Goal: Transaction & Acquisition: Purchase product/service

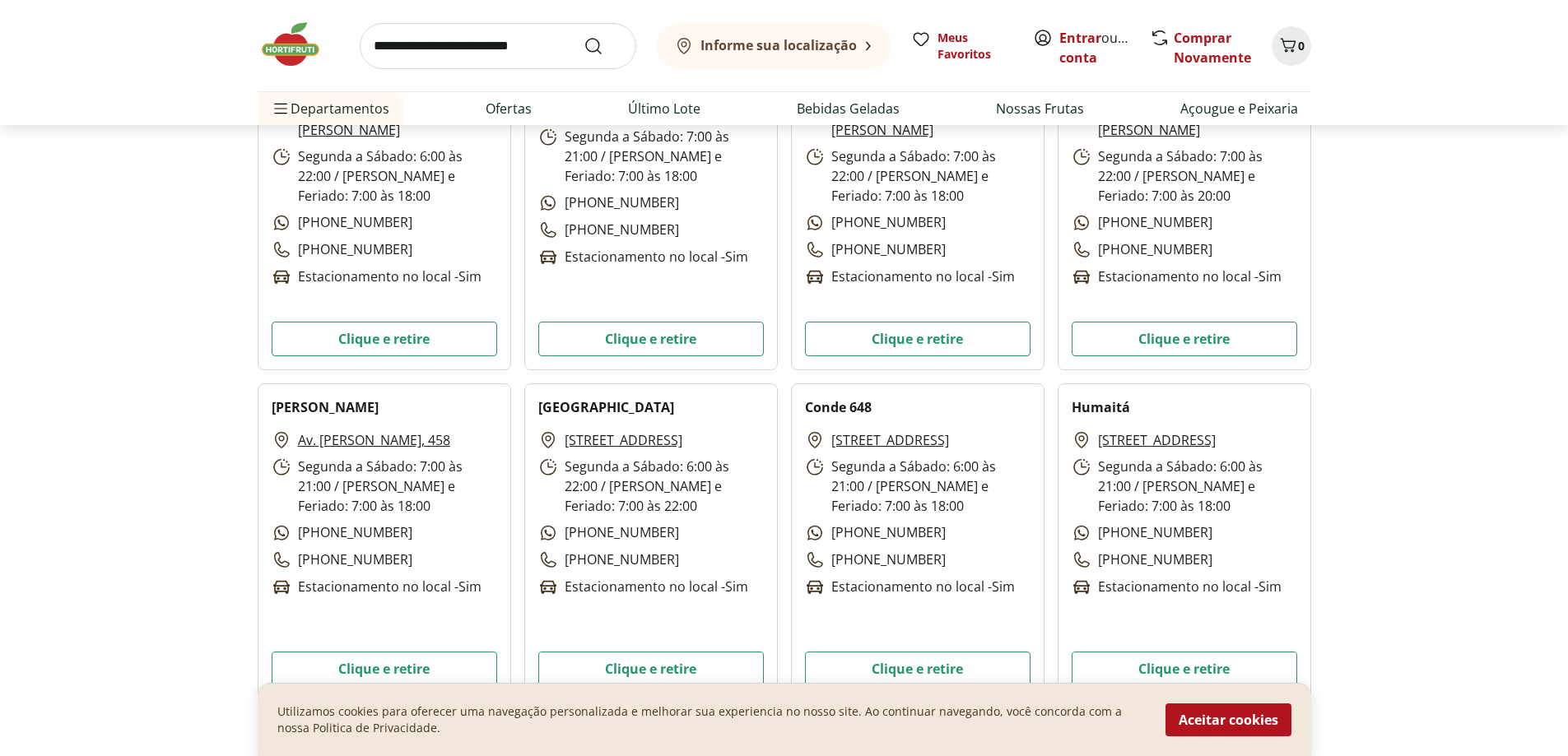
scroll to position [3566, 0]
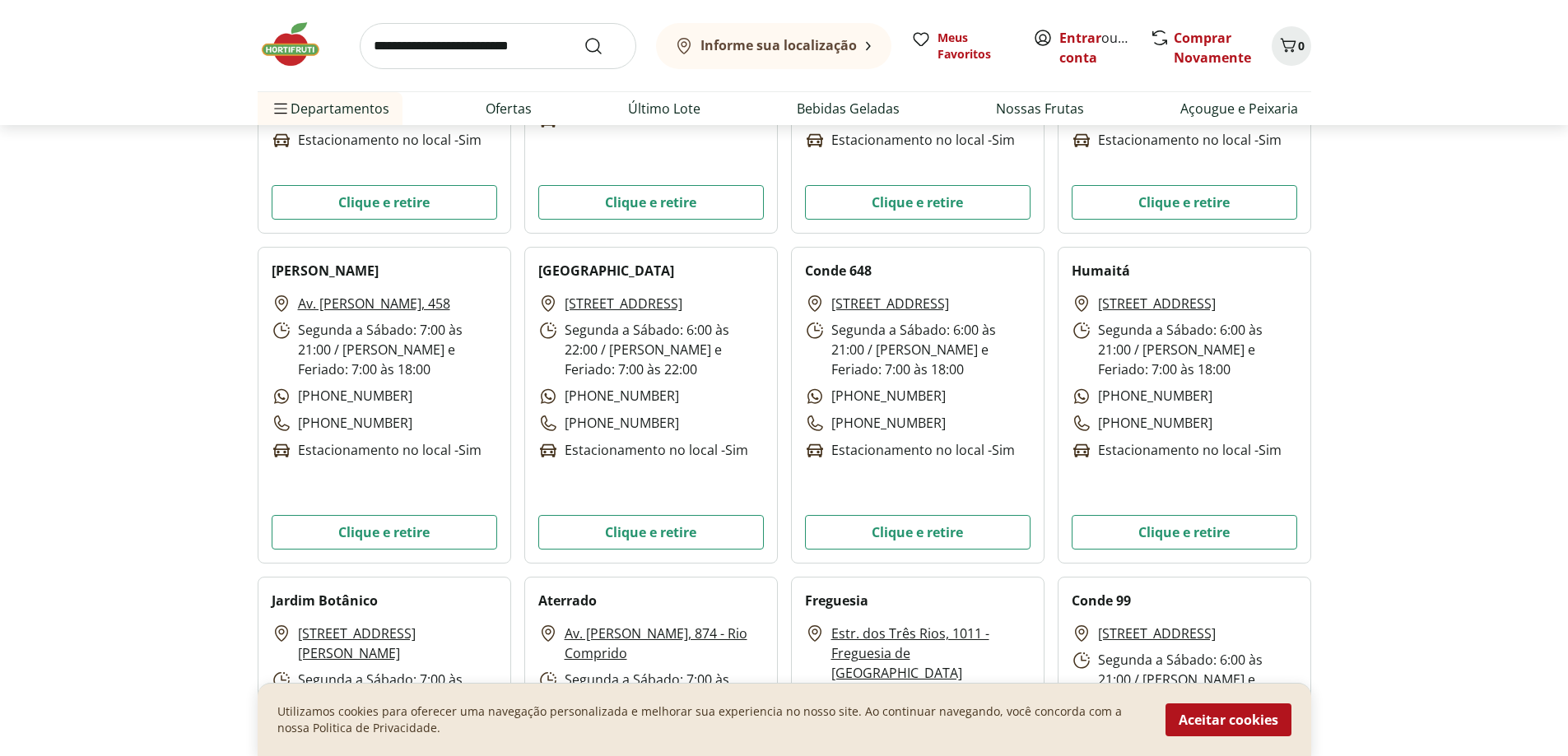
drag, startPoint x: 1241, startPoint y: 721, endPoint x: 1219, endPoint y: 717, distance: 22.4
click at [1241, 720] on button "Aceitar cookies" at bounding box center [1228, 720] width 126 height 33
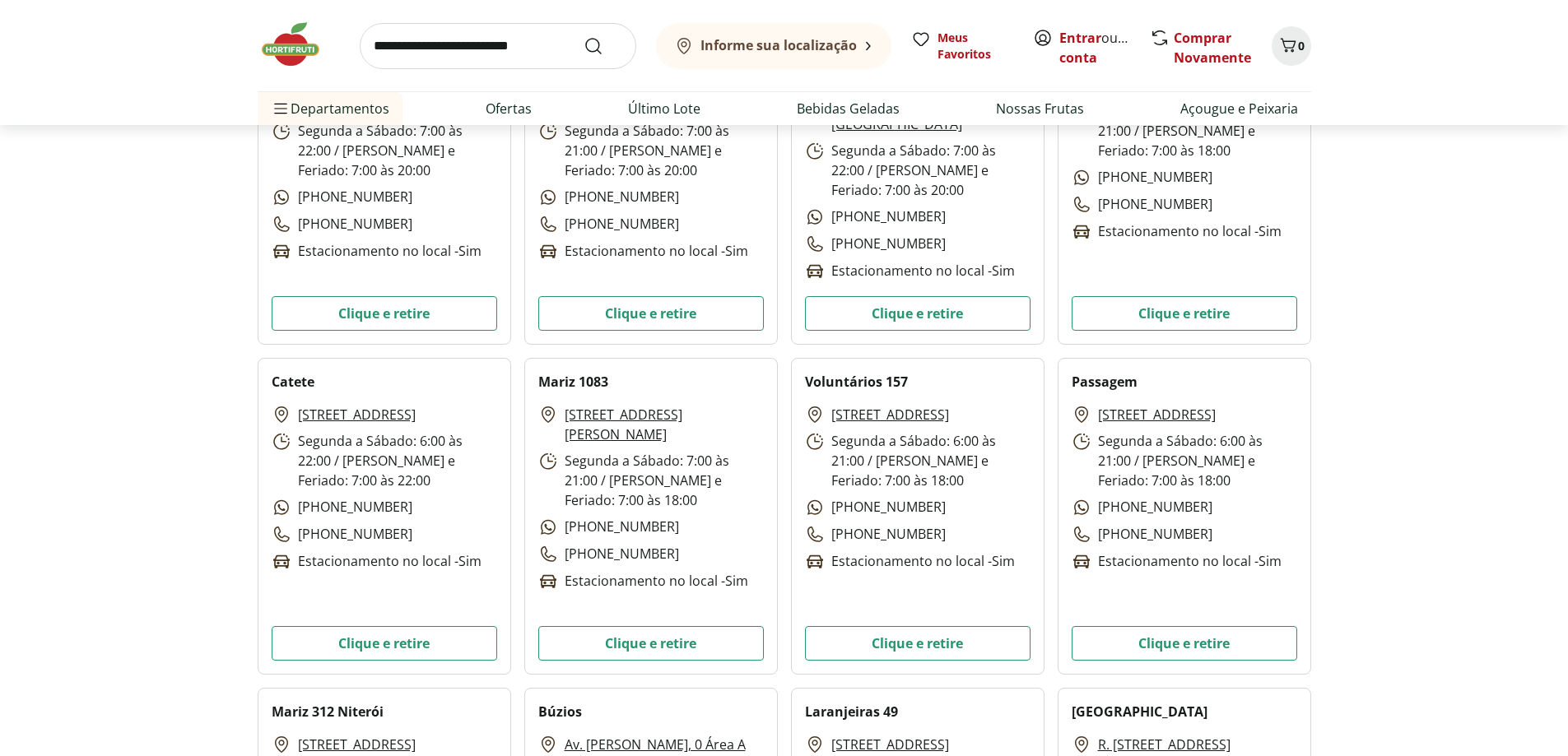
scroll to position [3978, 0]
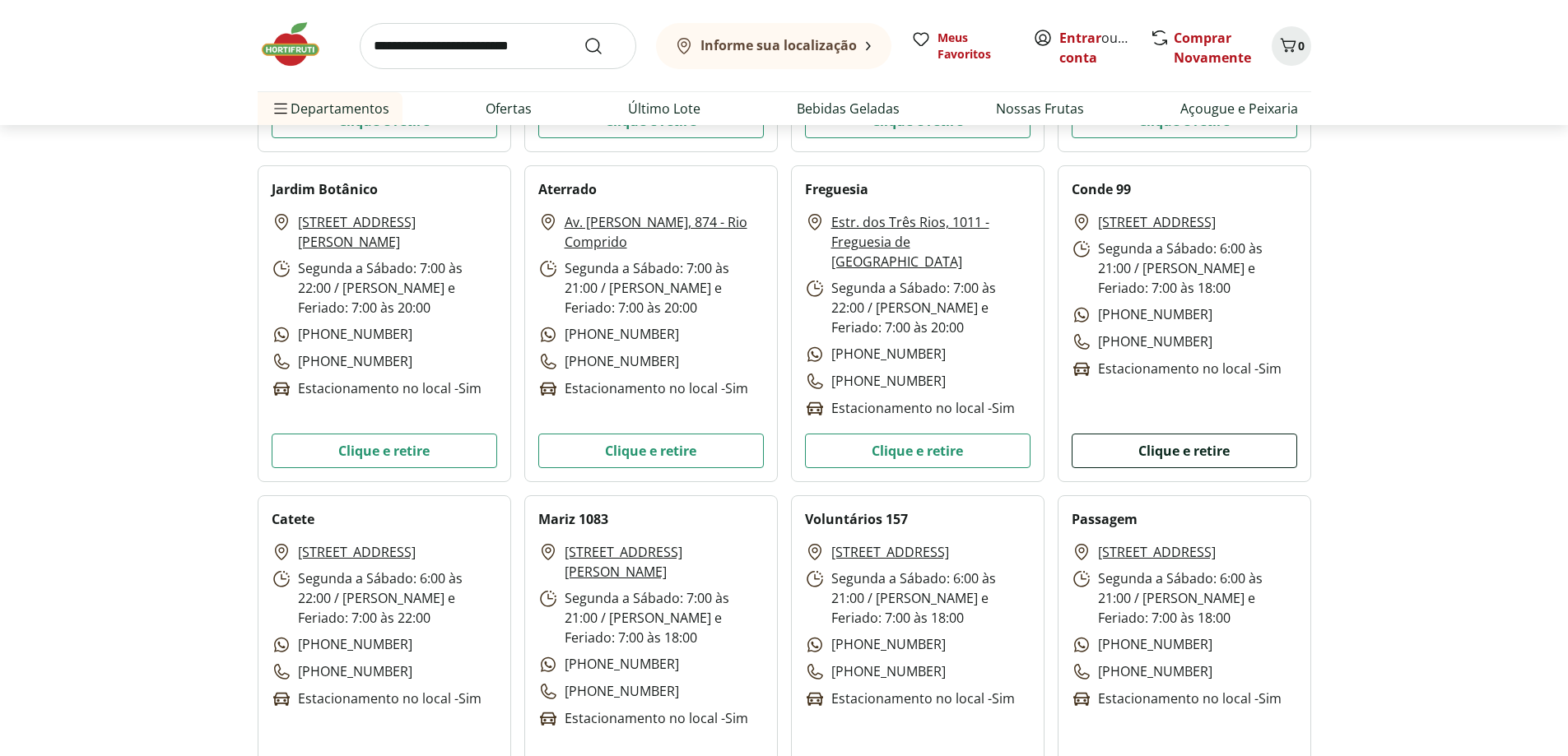
click at [1155, 450] on button "Clique e retire" at bounding box center [1184, 451] width 226 height 35
click at [506, 116] on link "Ofertas" at bounding box center [508, 109] width 46 height 20
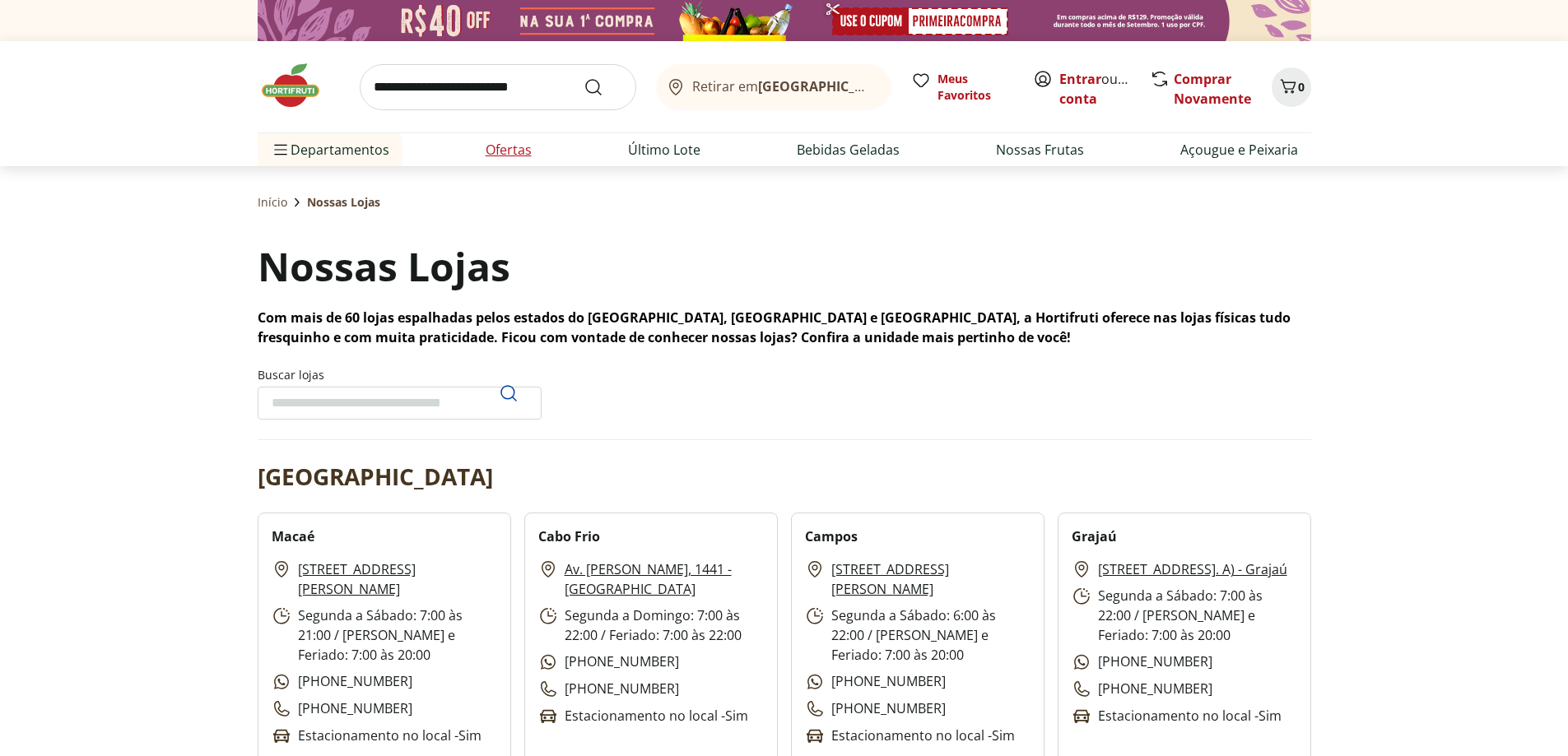
select select "**********"
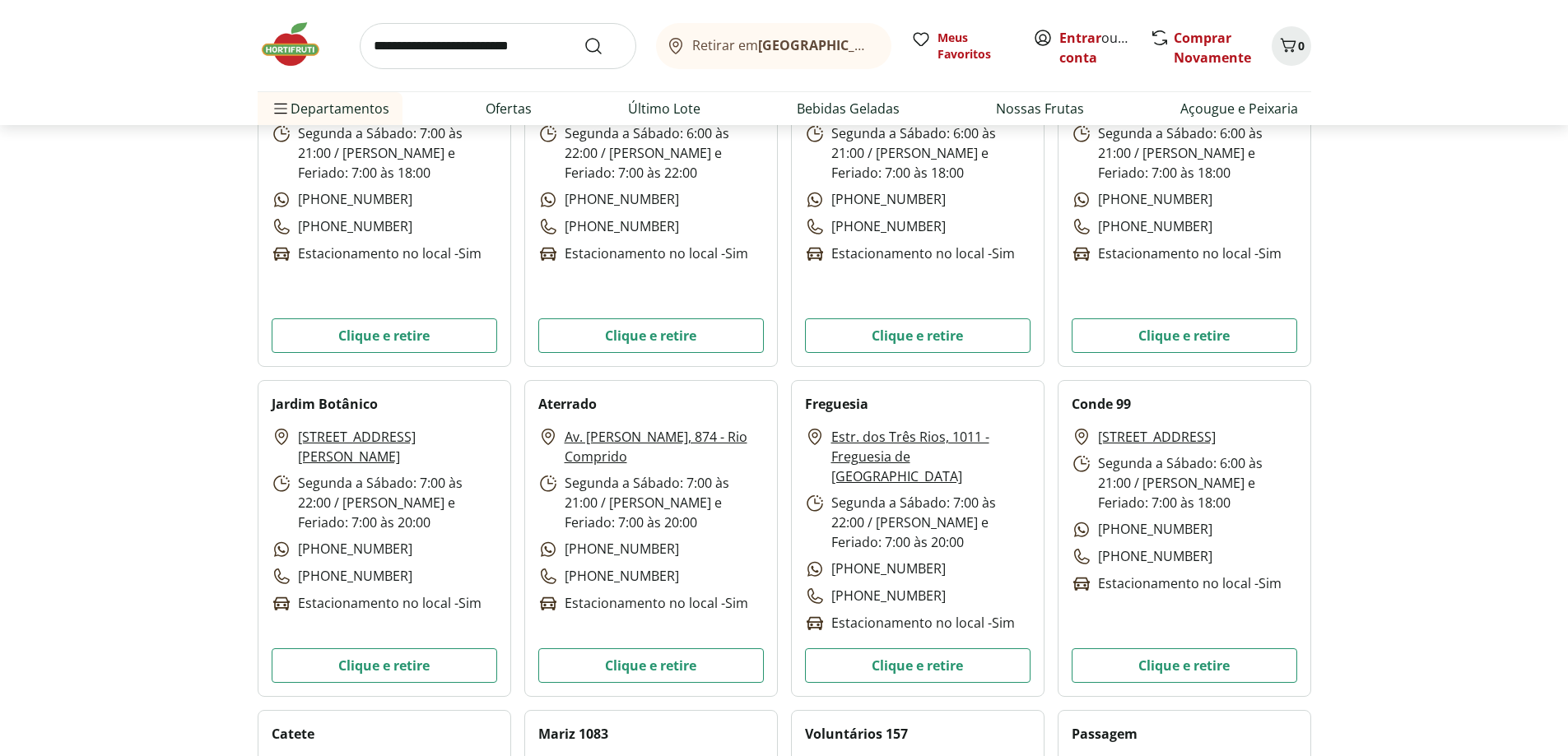
scroll to position [5915, 0]
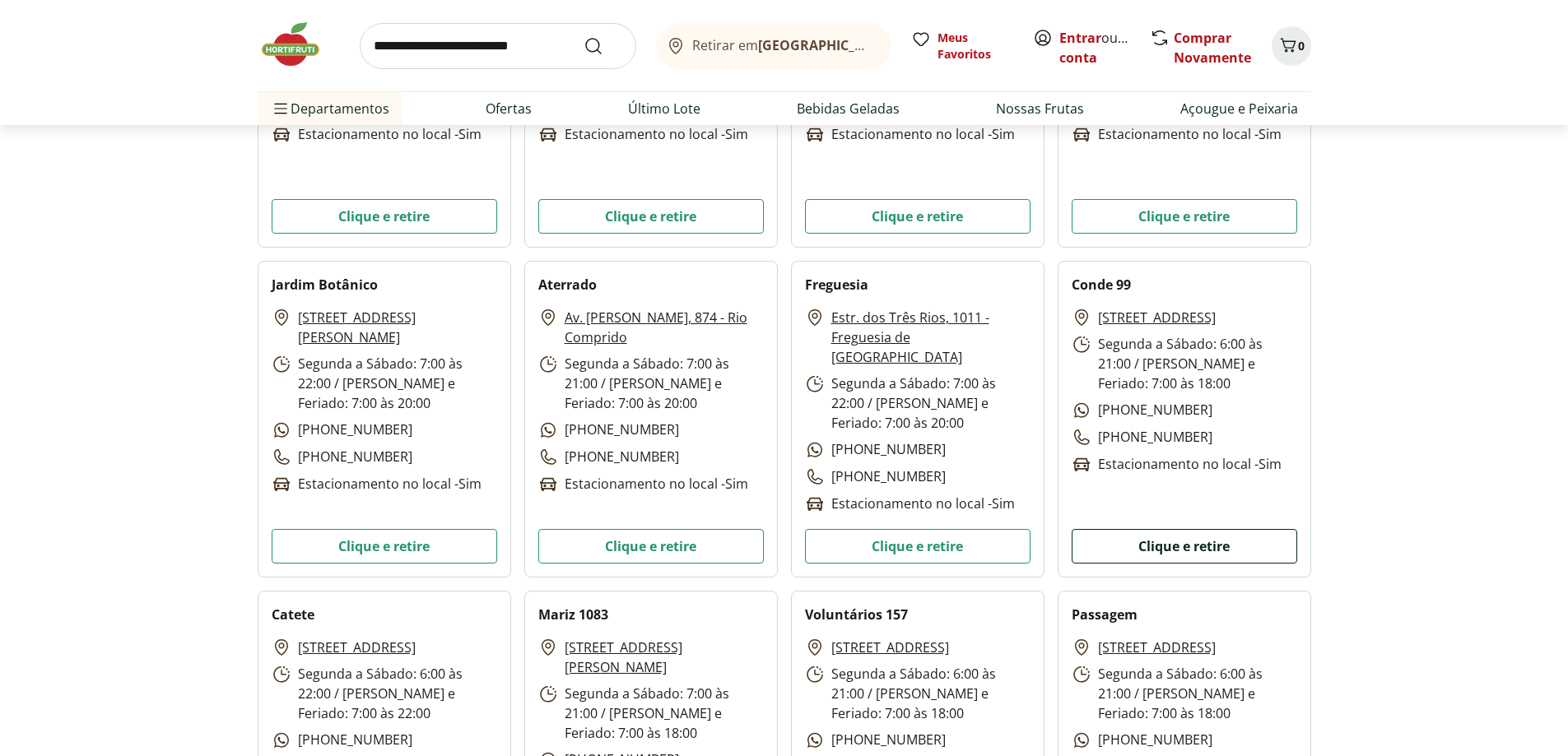
click at [1185, 540] on button "Clique e retire" at bounding box center [1184, 547] width 226 height 35
click at [1203, 550] on button "Clique e retire" at bounding box center [1184, 547] width 226 height 35
click at [499, 111] on link "Ofertas" at bounding box center [508, 109] width 46 height 20
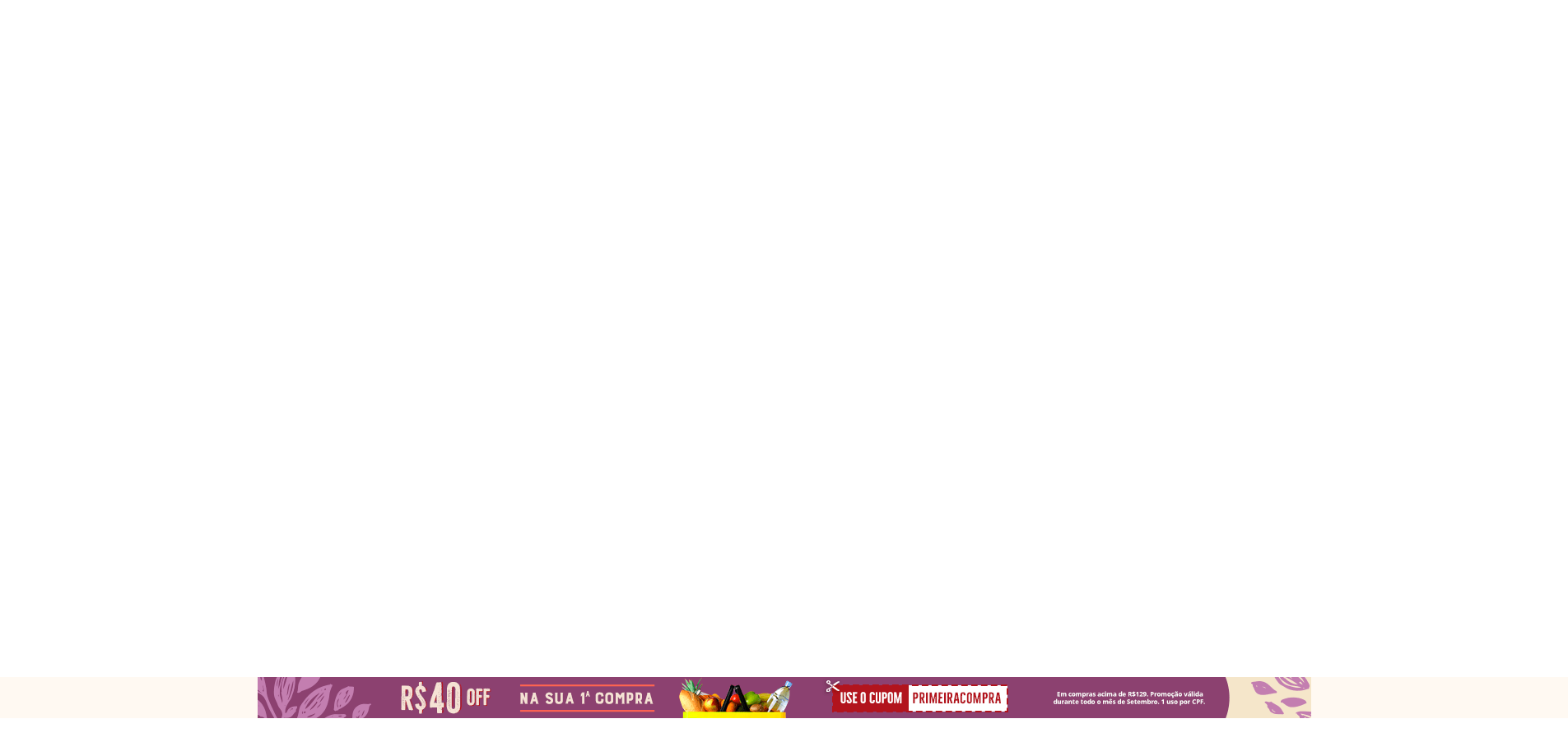
select select "**********"
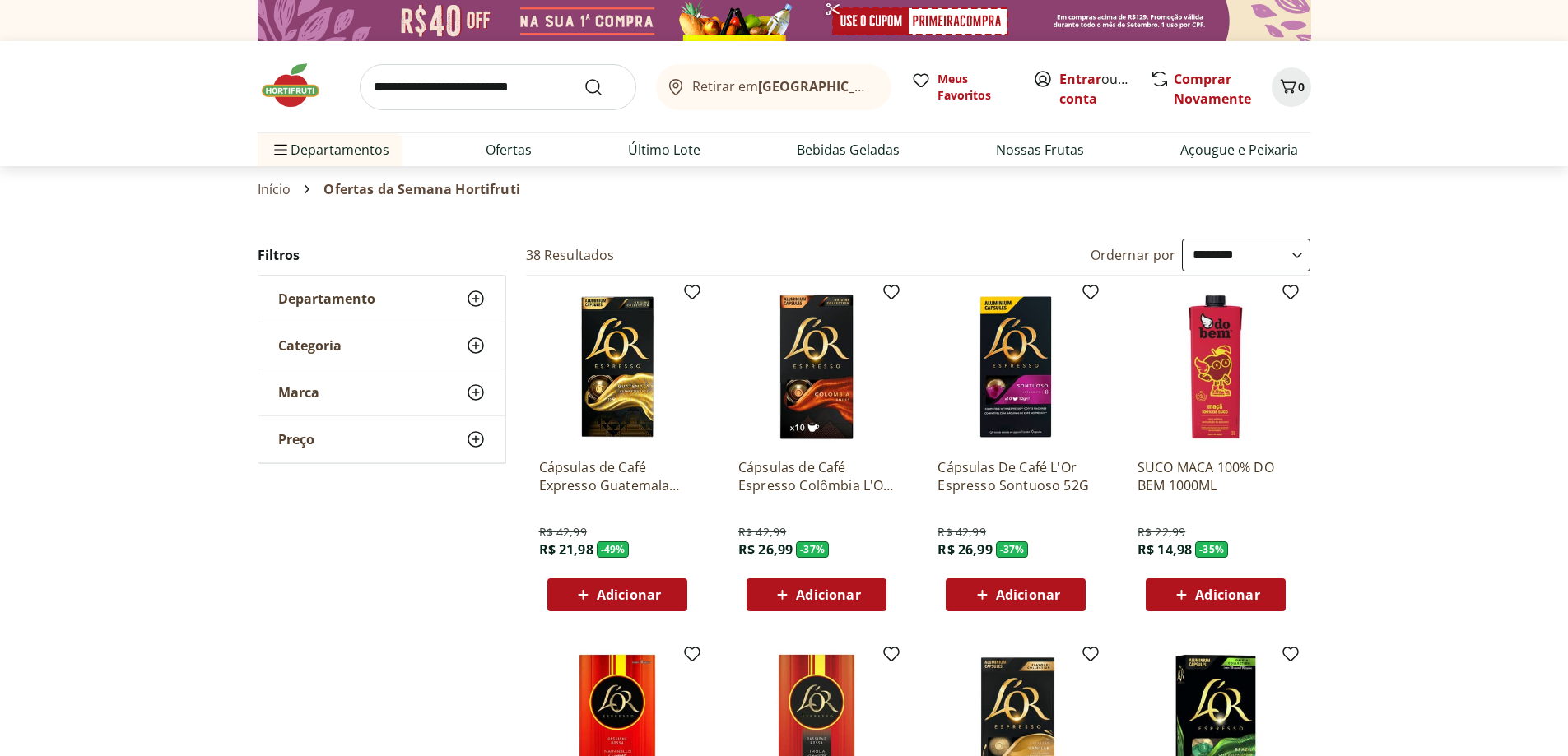
click at [475, 339] on use at bounding box center [476, 346] width 20 height 20
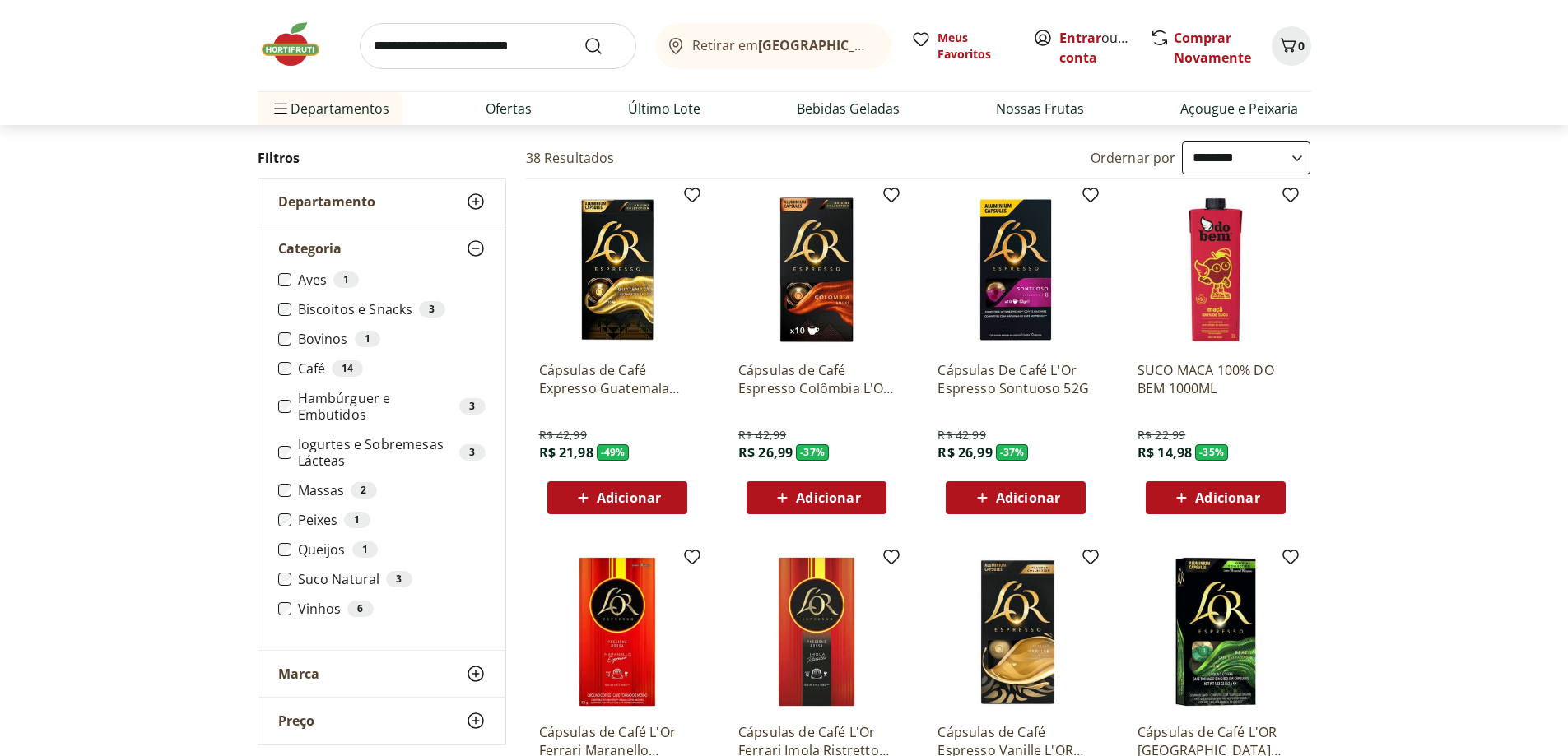
scroll to position [138, 0]
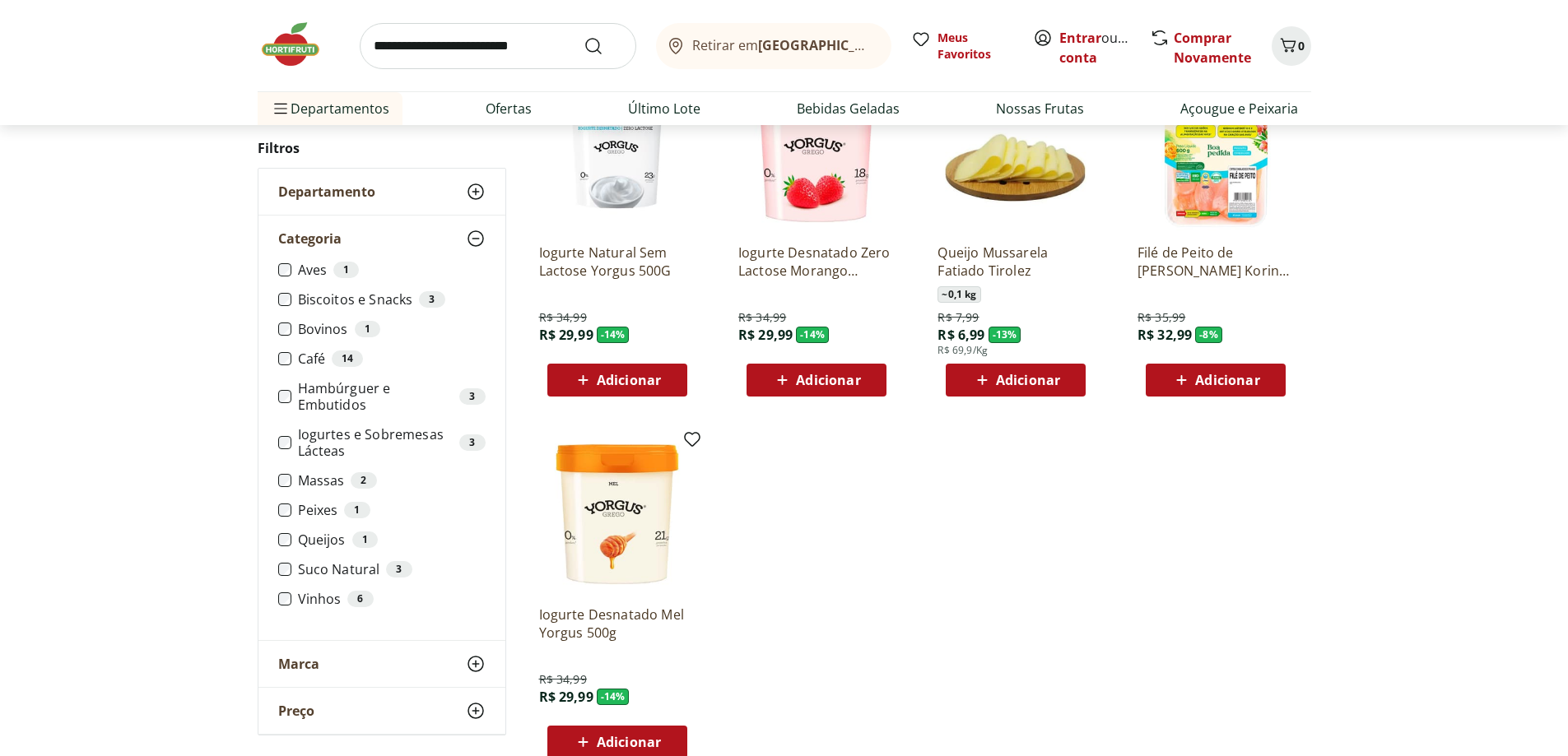
scroll to position [274, 0]
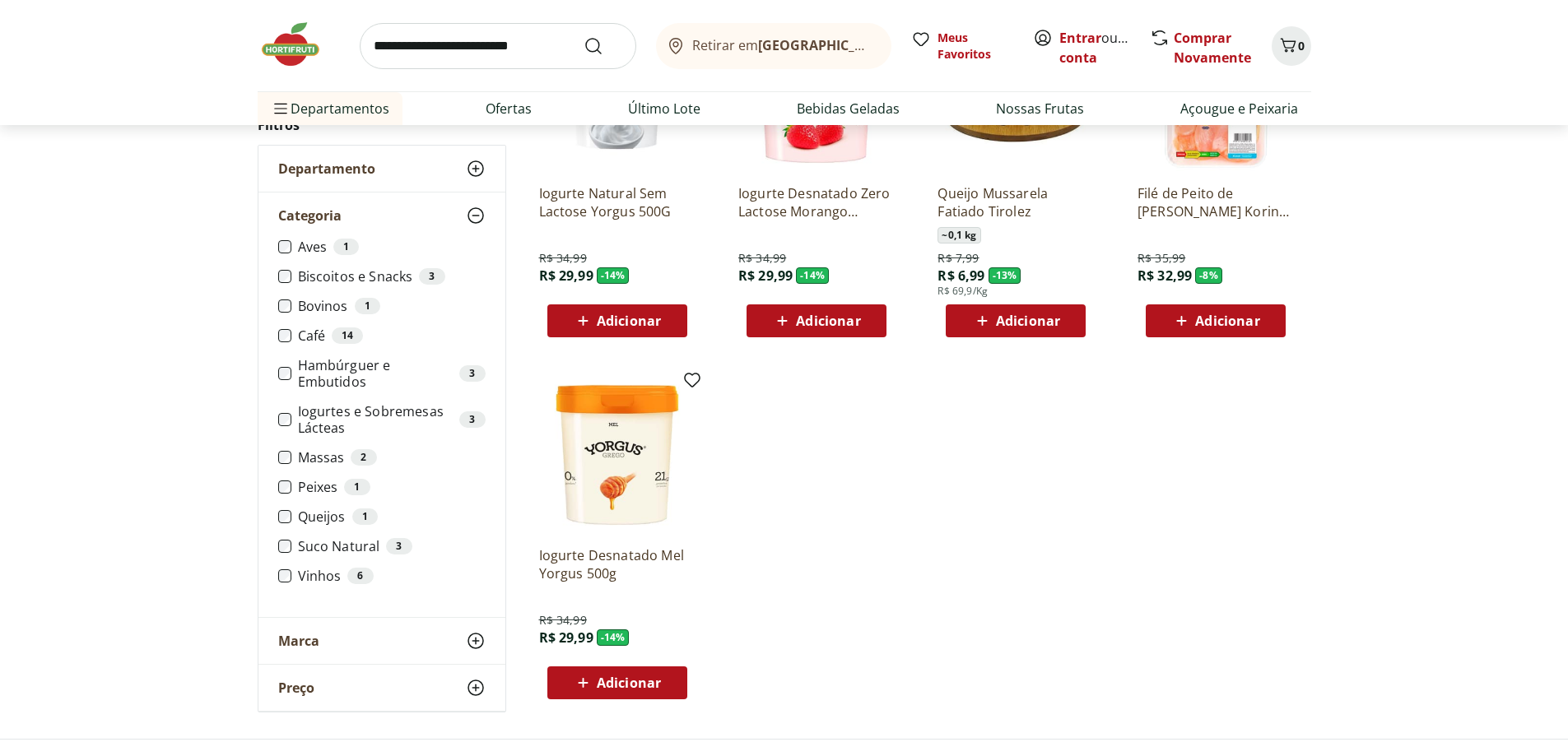
click at [473, 644] on icon at bounding box center [476, 641] width 20 height 20
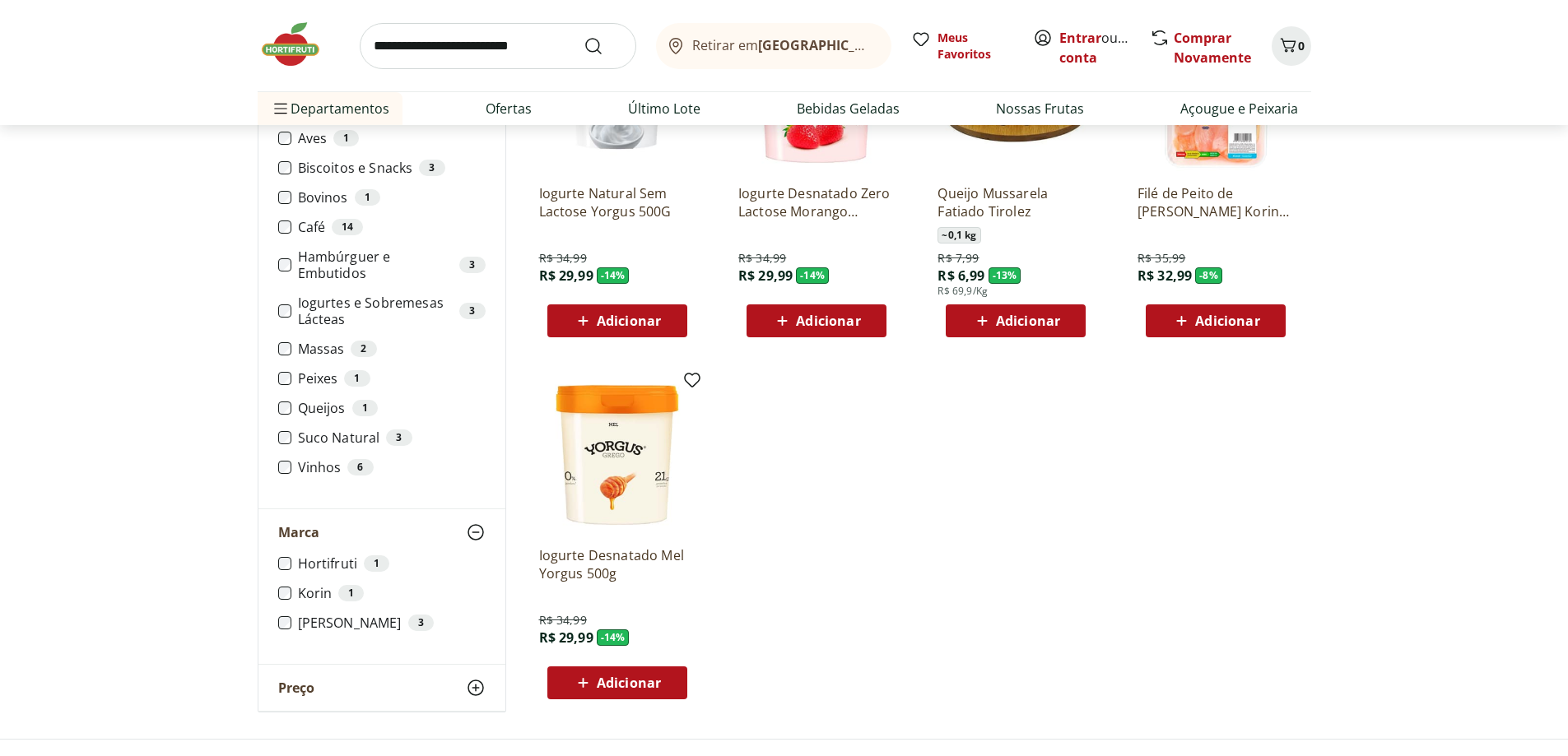
scroll to position [0, 0]
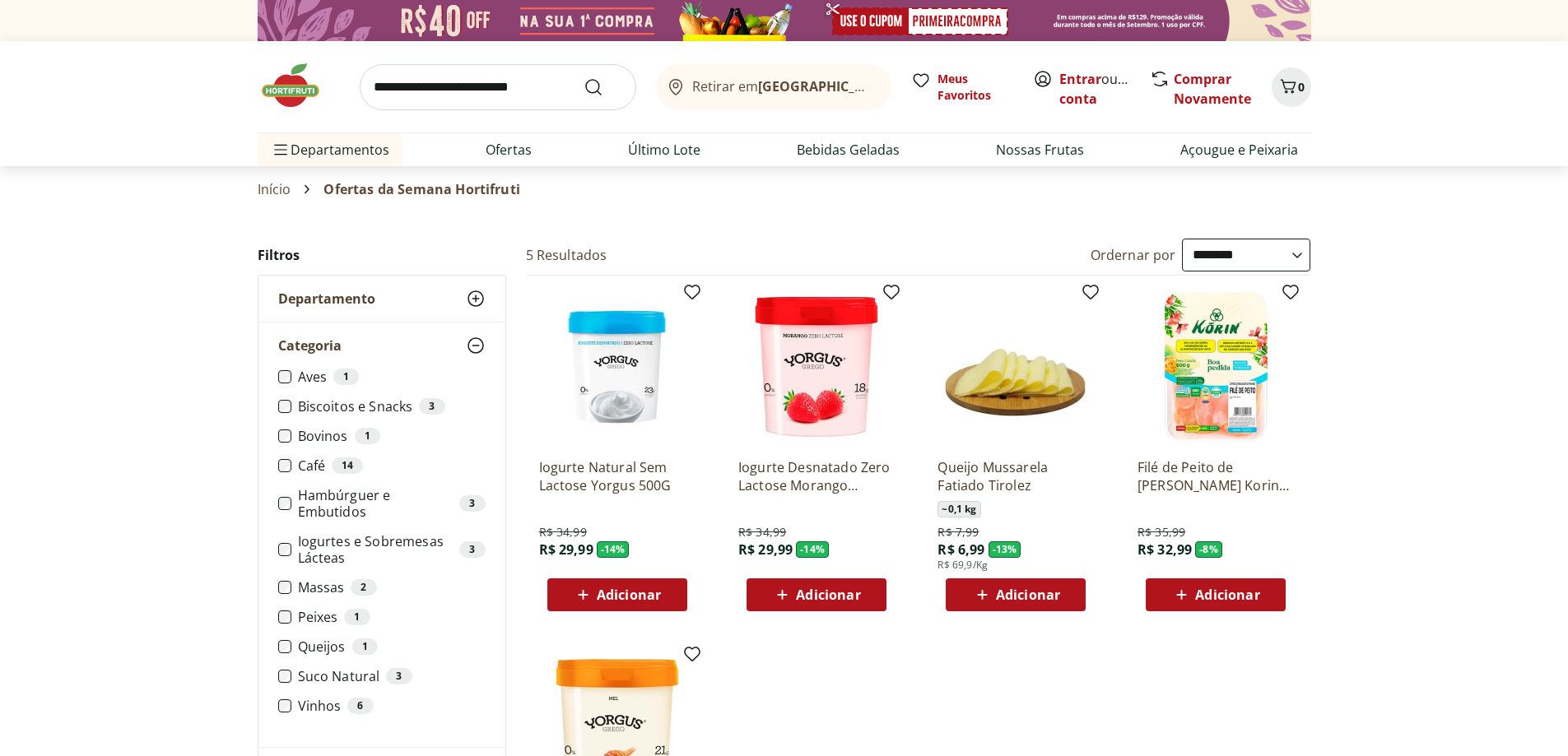
click at [476, 300] on use at bounding box center [476, 299] width 20 height 20
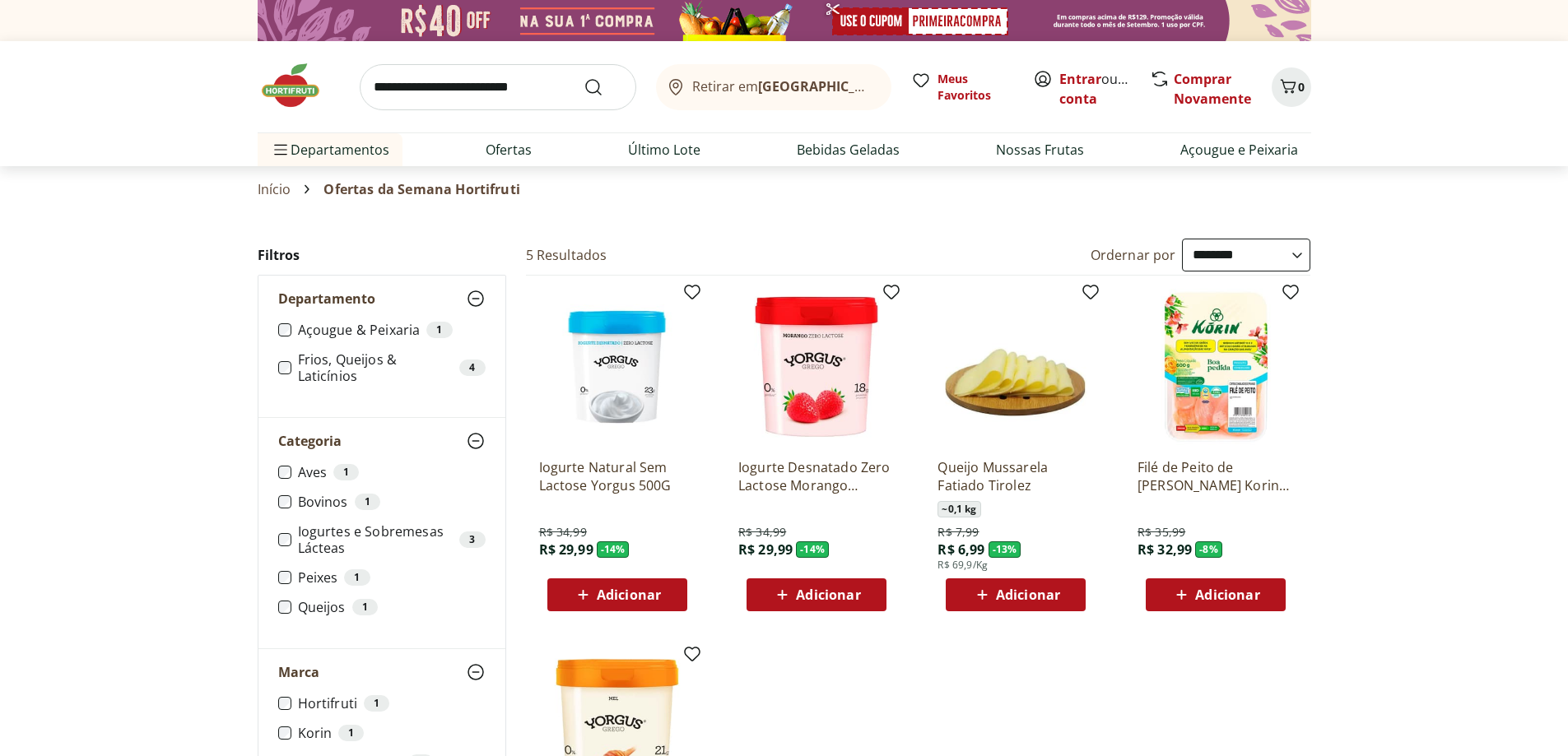
scroll to position [138, 0]
